Goal: Check status: Check status

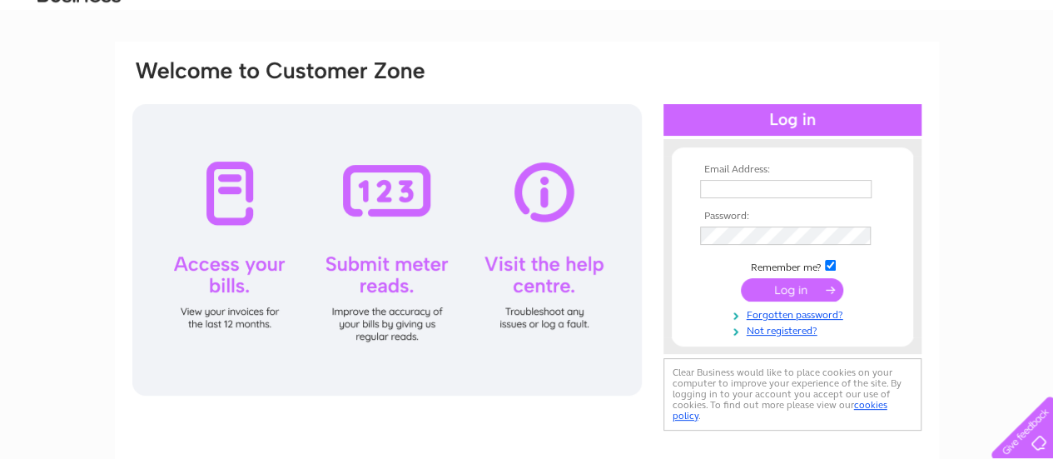
type input "anthony.cabrelli@btinternet.com"
click at [786, 289] on input "submit" at bounding box center [792, 289] width 102 height 23
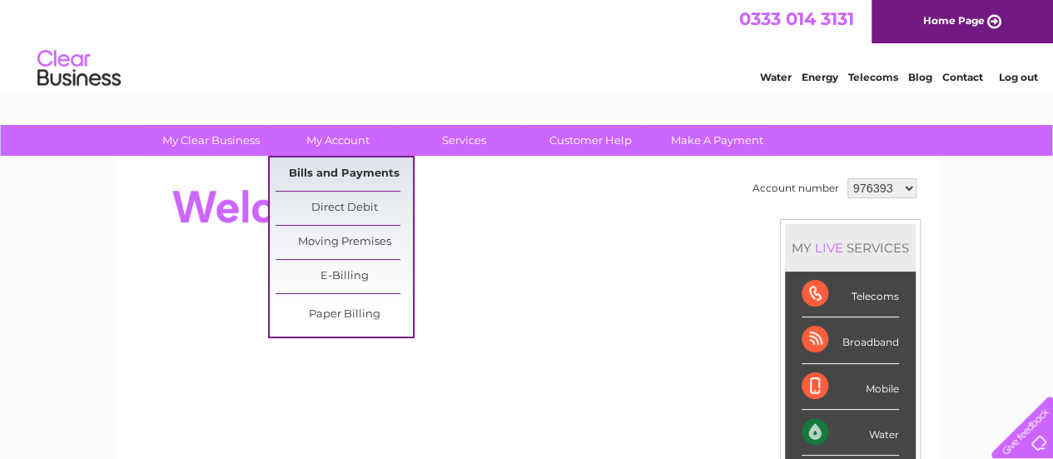
click at [340, 177] on link "Bills and Payments" at bounding box center [344, 173] width 137 height 33
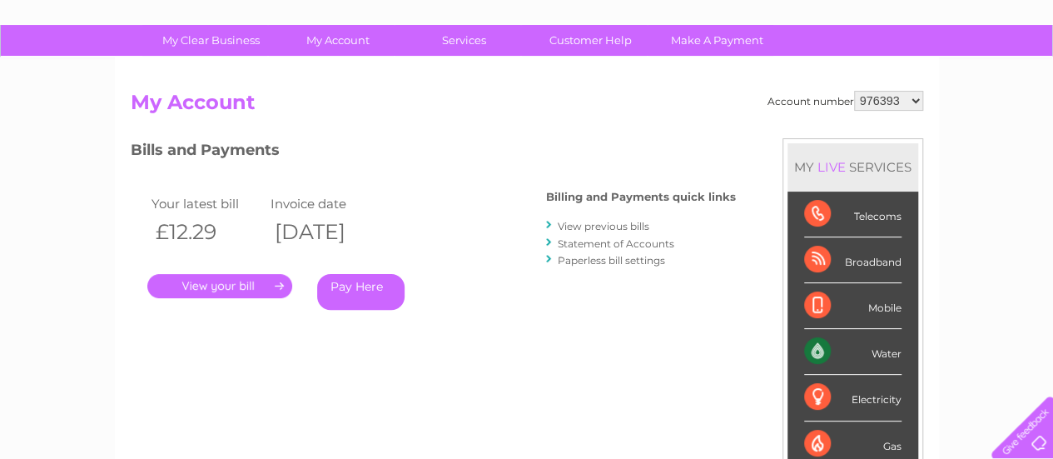
scroll to position [167, 0]
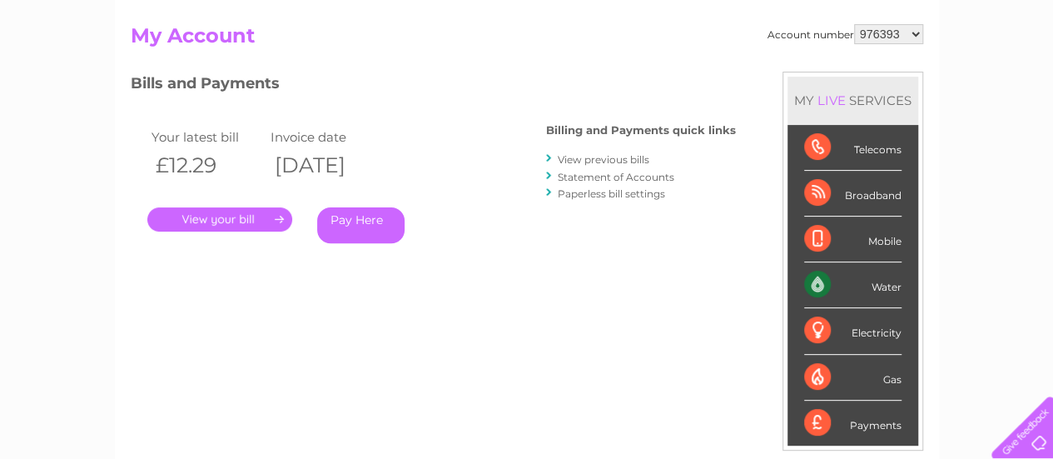
click at [243, 220] on link "." at bounding box center [219, 219] width 145 height 24
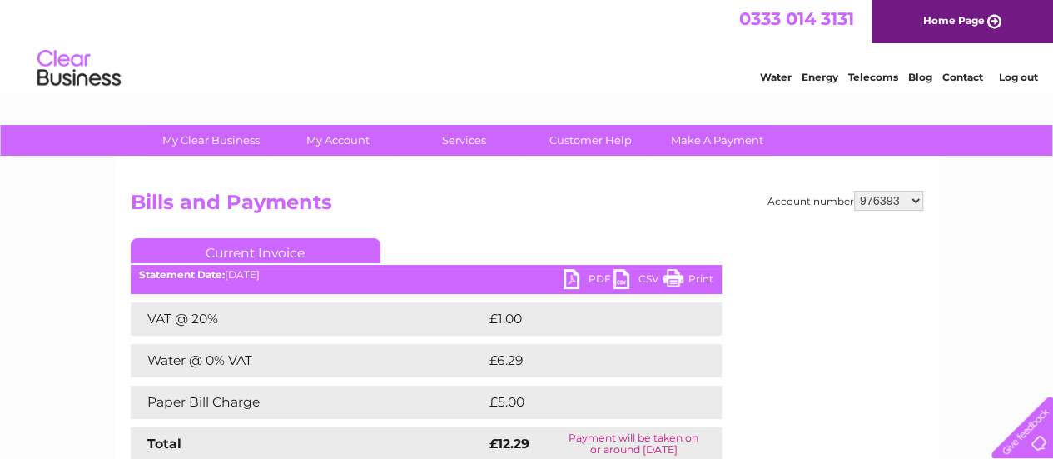
scroll to position [83, 0]
